Goal: Task Accomplishment & Management: Use online tool/utility

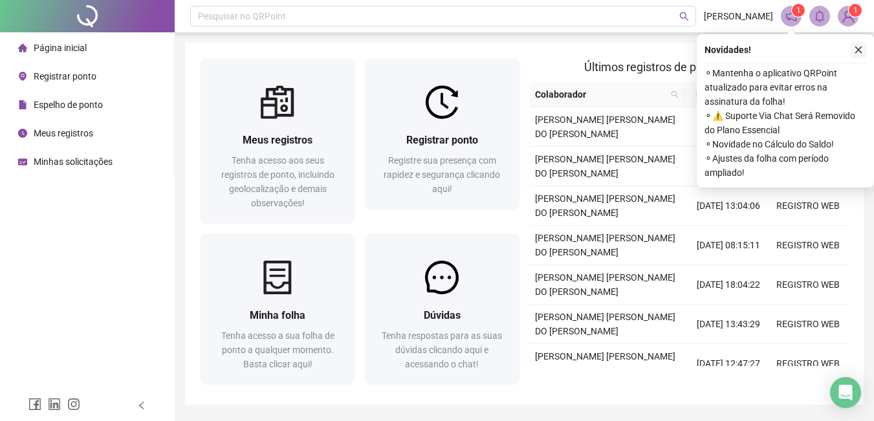
click at [861, 49] on icon "close" at bounding box center [858, 49] width 9 height 9
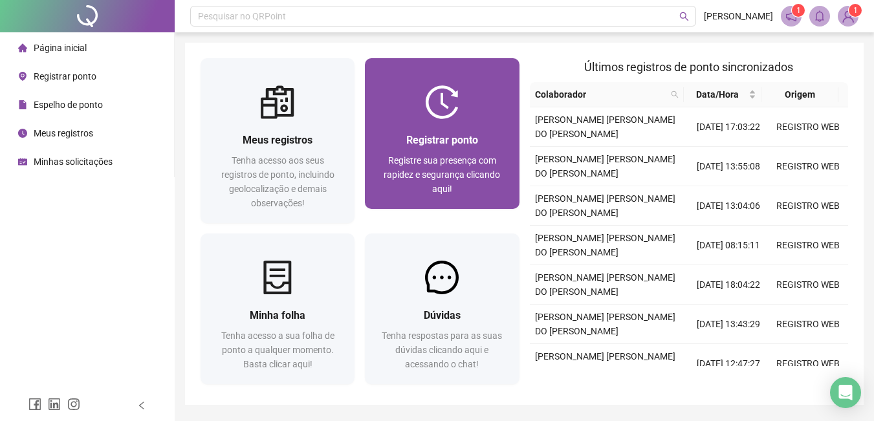
click at [436, 111] on img at bounding box center [442, 102] width 34 height 34
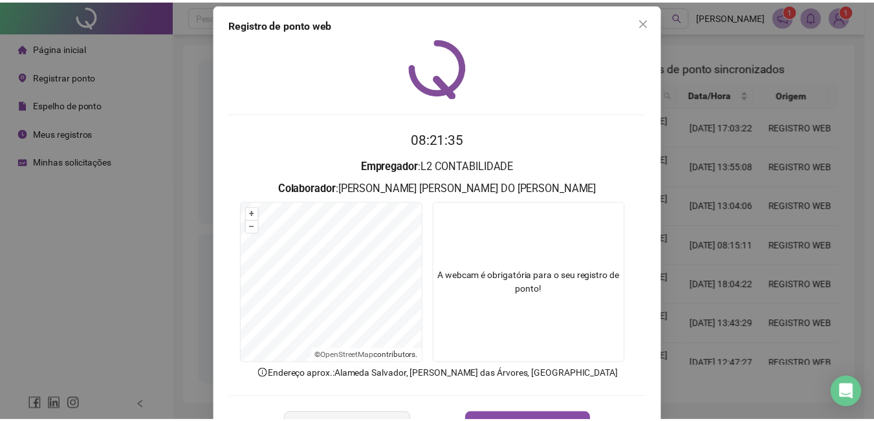
scroll to position [56, 0]
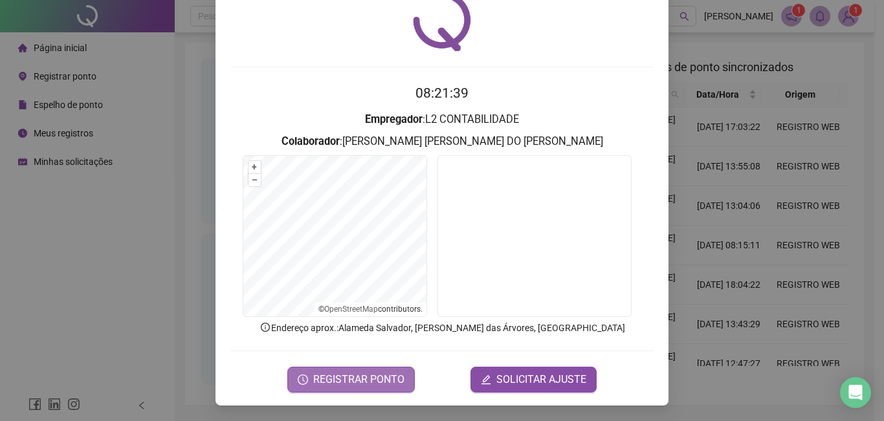
click at [367, 378] on span "REGISTRAR PONTO" at bounding box center [358, 380] width 91 height 16
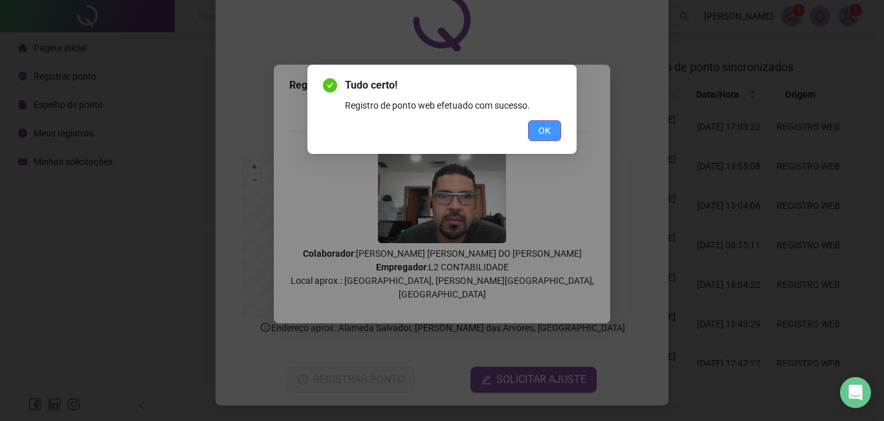
click at [548, 127] on span "OK" at bounding box center [544, 131] width 12 height 14
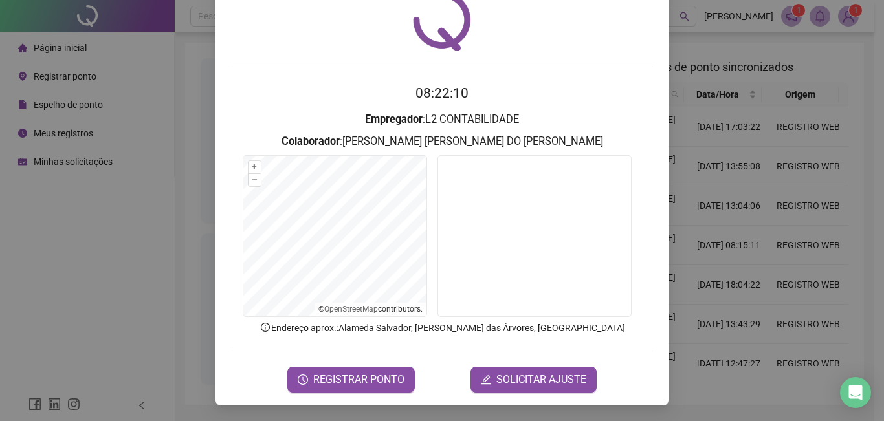
click at [704, 88] on div "Registro [PERSON_NAME] web 08:22:10 Empregador : L2 CONTABILIDADE Colaborador :…" at bounding box center [442, 210] width 884 height 421
